Goal: Navigation & Orientation: Find specific page/section

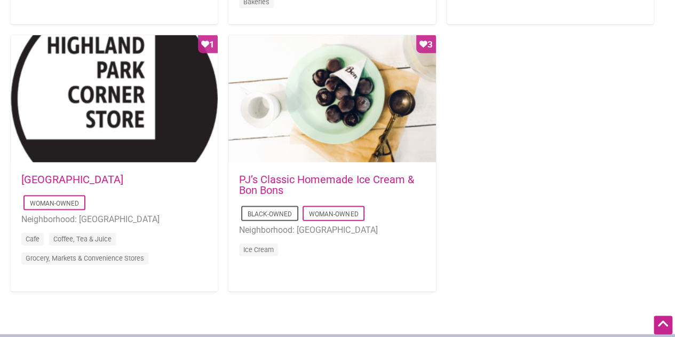
scroll to position [1059, 0]
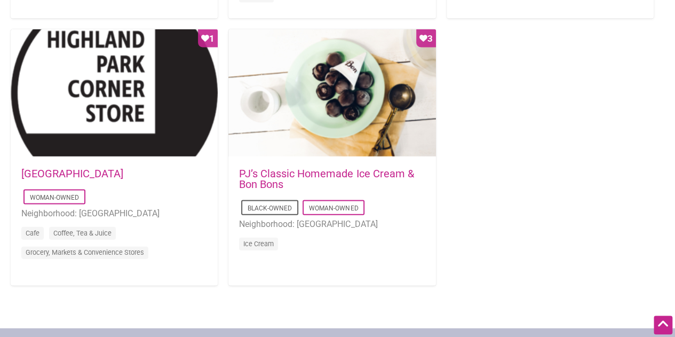
click at [365, 172] on link "PJ’s Classic Homemade Ice Cream & Bon Bons" at bounding box center [326, 178] width 175 height 23
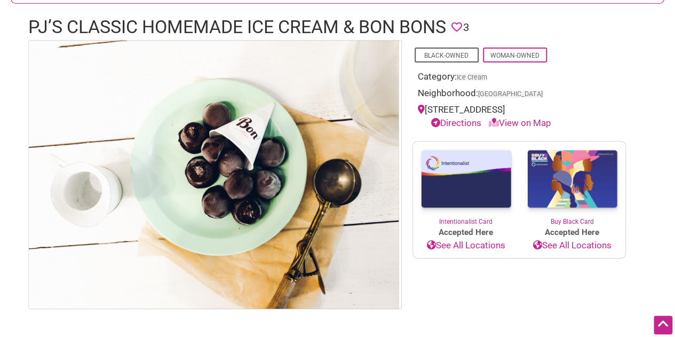
scroll to position [161, 0]
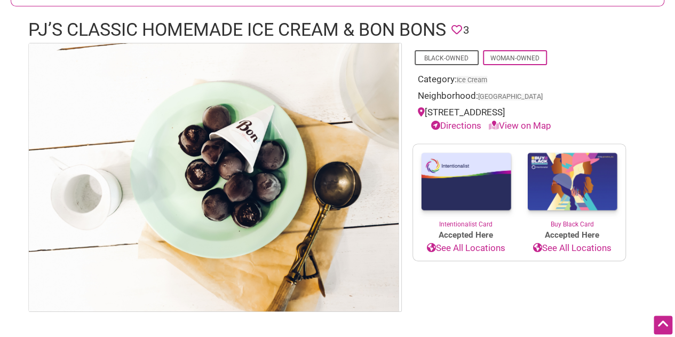
click at [531, 128] on link "View on Map" at bounding box center [520, 125] width 62 height 11
click at [522, 121] on link "View on Map" at bounding box center [520, 125] width 62 height 11
click at [509, 129] on link "View on Map" at bounding box center [520, 125] width 62 height 11
drag, startPoint x: 510, startPoint y: 122, endPoint x: 525, endPoint y: 123, distance: 15.0
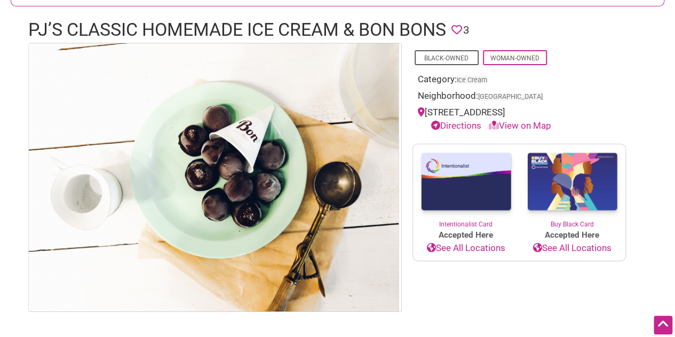
click at [525, 123] on link "View on Map" at bounding box center [520, 125] width 62 height 11
click at [470, 120] on link "Directions" at bounding box center [456, 125] width 50 height 11
